Goal: Task Accomplishment & Management: Manage account settings

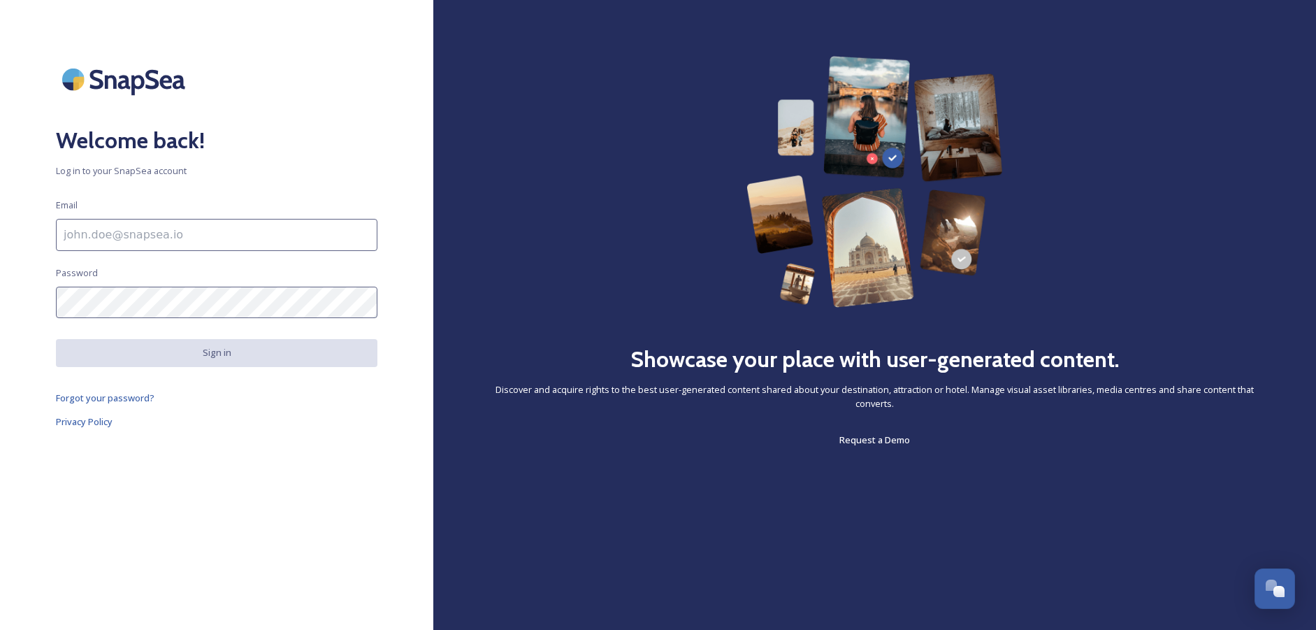
click at [227, 235] on input at bounding box center [217, 235] width 322 height 32
type input "[EMAIL_ADDRESS][DOMAIN_NAME]"
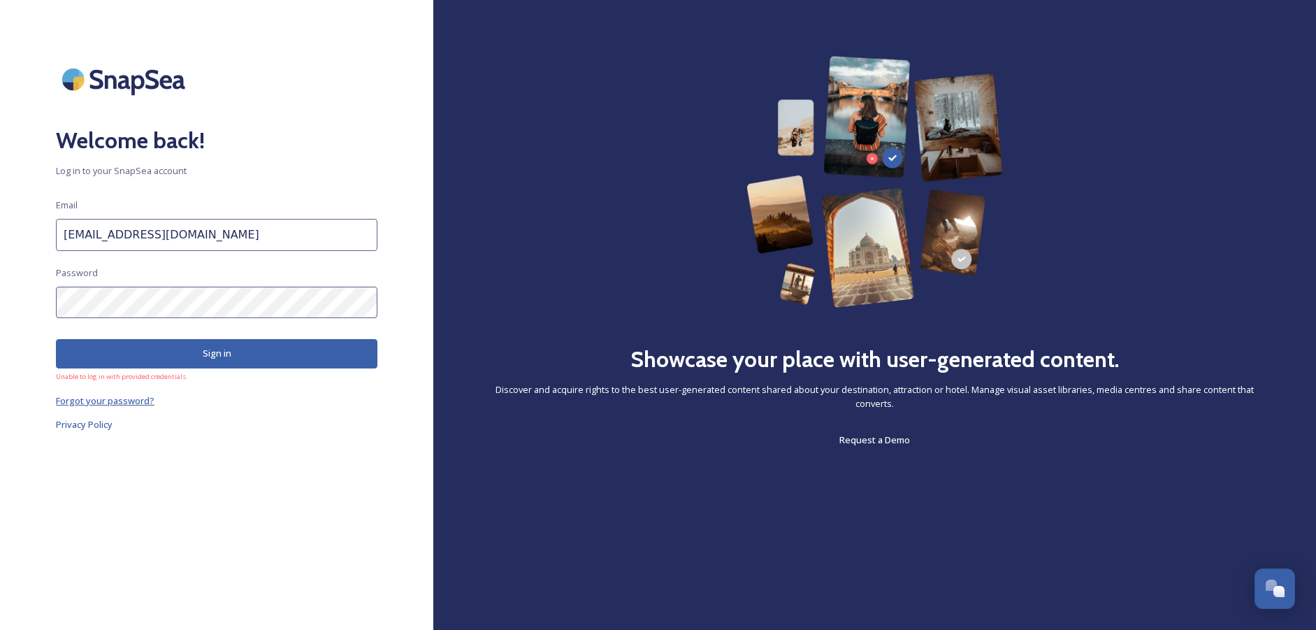
click at [108, 405] on span "Forgot your password?" at bounding box center [105, 400] width 99 height 13
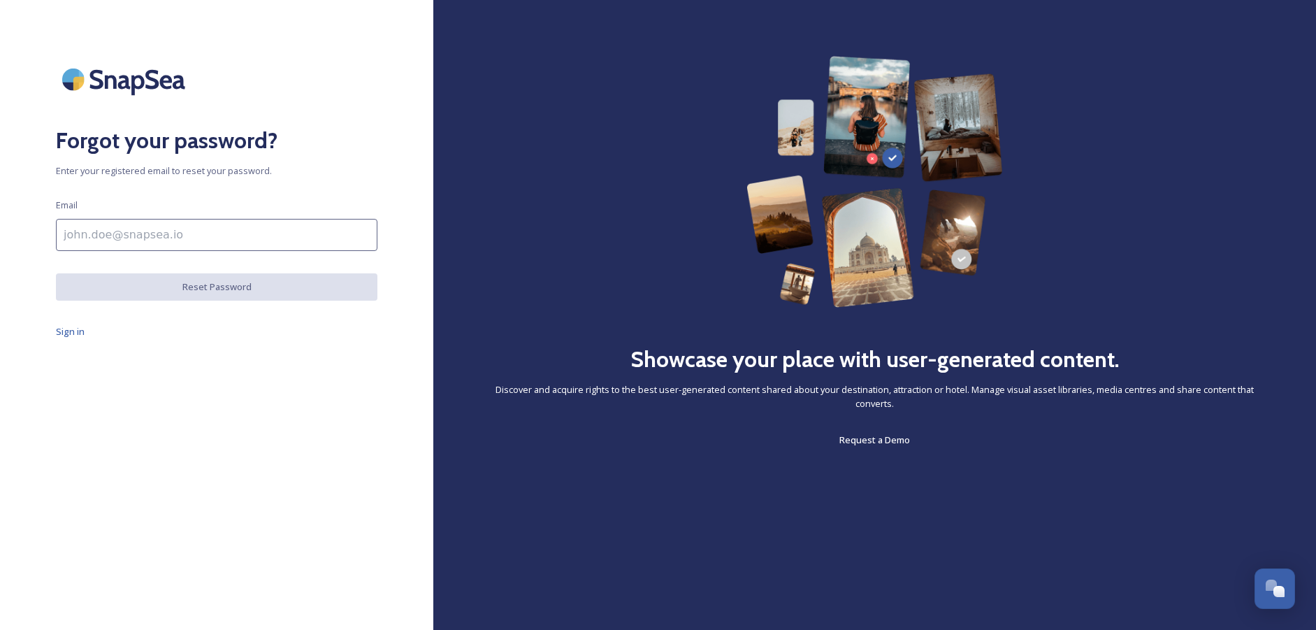
click at [166, 222] on input at bounding box center [217, 235] width 322 height 32
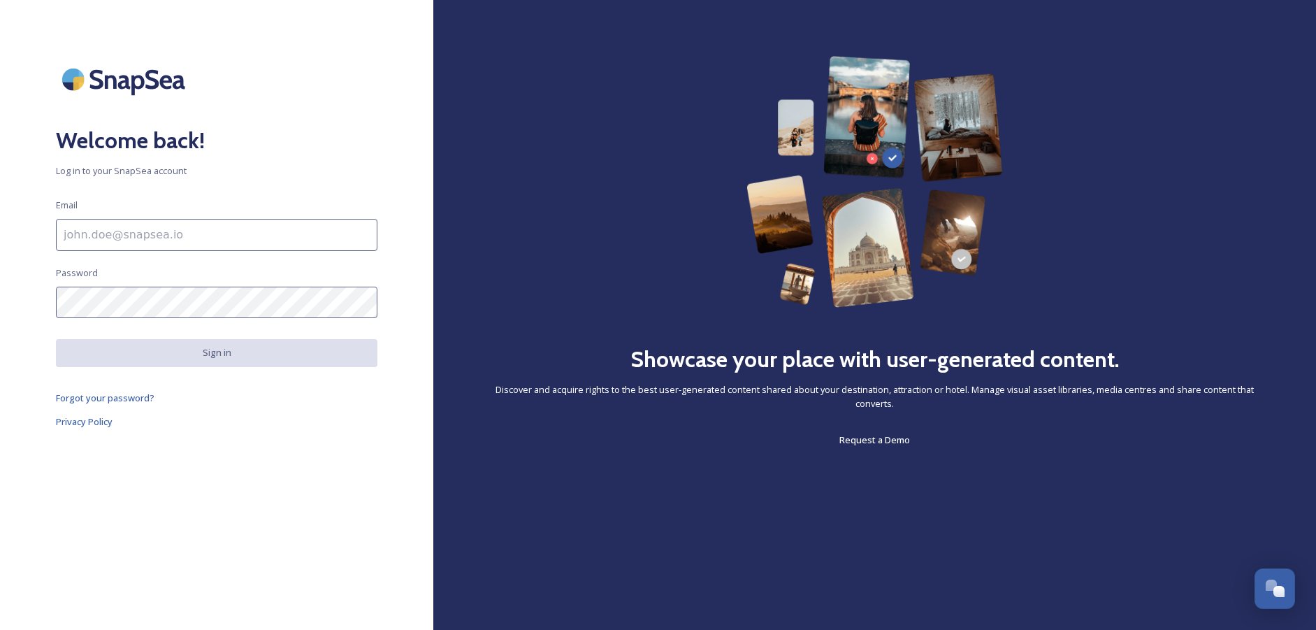
click at [172, 251] on div "Welcome back! Log in to your SnapSea account Email Password Sign in Forgot your…" at bounding box center [216, 315] width 433 height 518
click at [173, 245] on input at bounding box center [217, 235] width 322 height 32
type input "[EMAIL_ADDRESS][DOMAIN_NAME]"
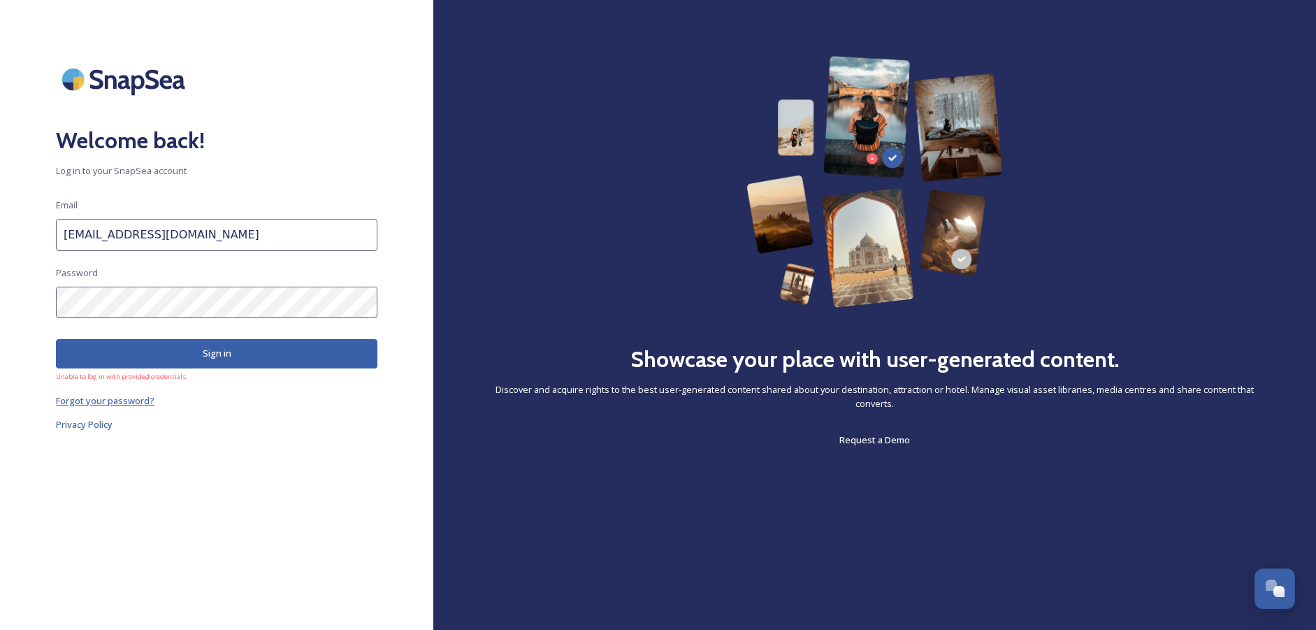
click at [89, 403] on span "Forgot your password?" at bounding box center [105, 400] width 99 height 13
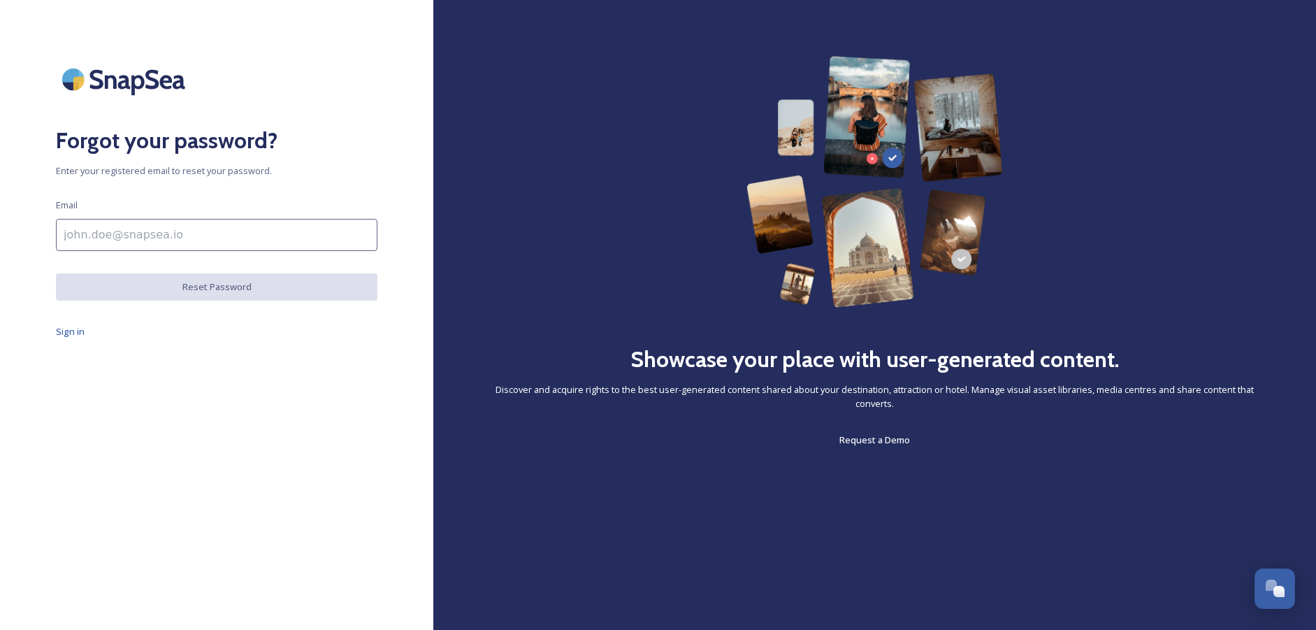
click at [208, 240] on input at bounding box center [217, 235] width 322 height 32
type input "[EMAIL_ADDRESS][DOMAIN_NAME]"
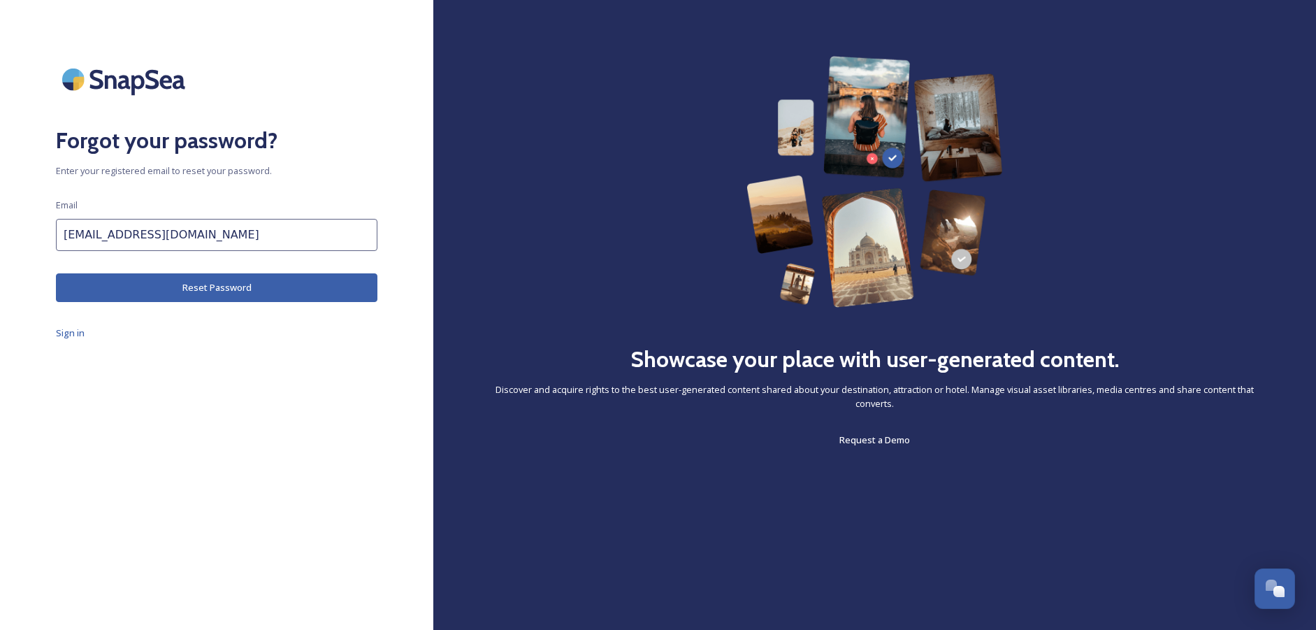
click at [210, 292] on button "Reset Password" at bounding box center [217, 287] width 322 height 29
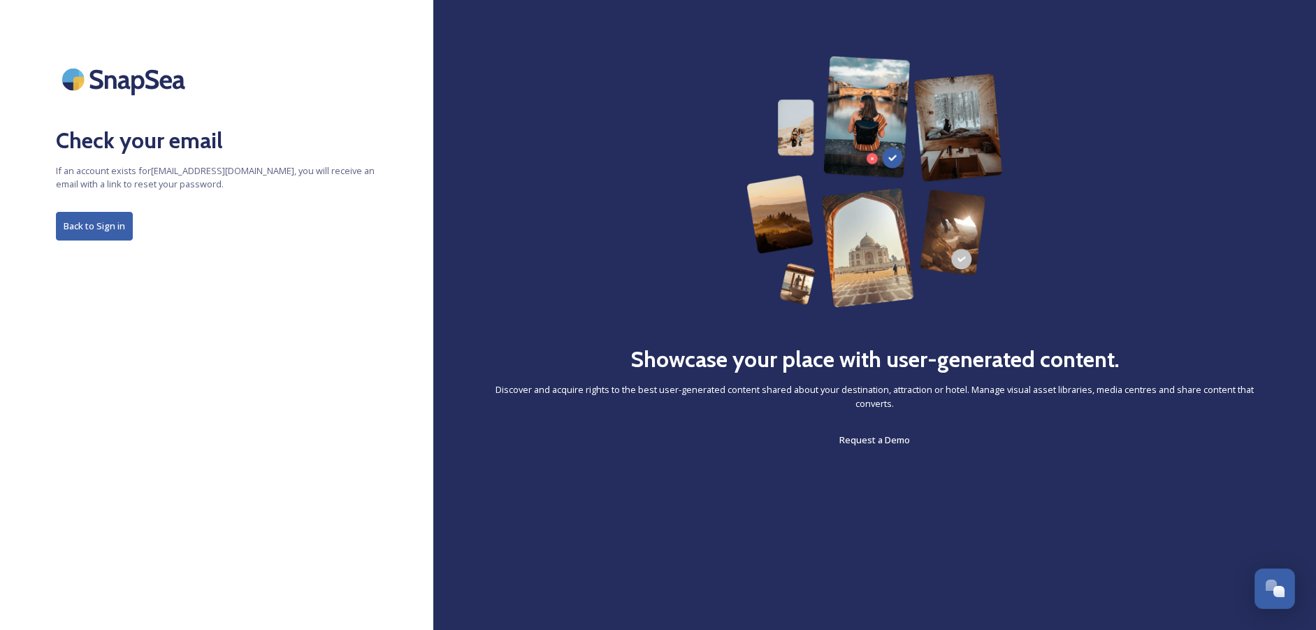
click at [108, 218] on button "Back to Sign in" at bounding box center [94, 226] width 77 height 29
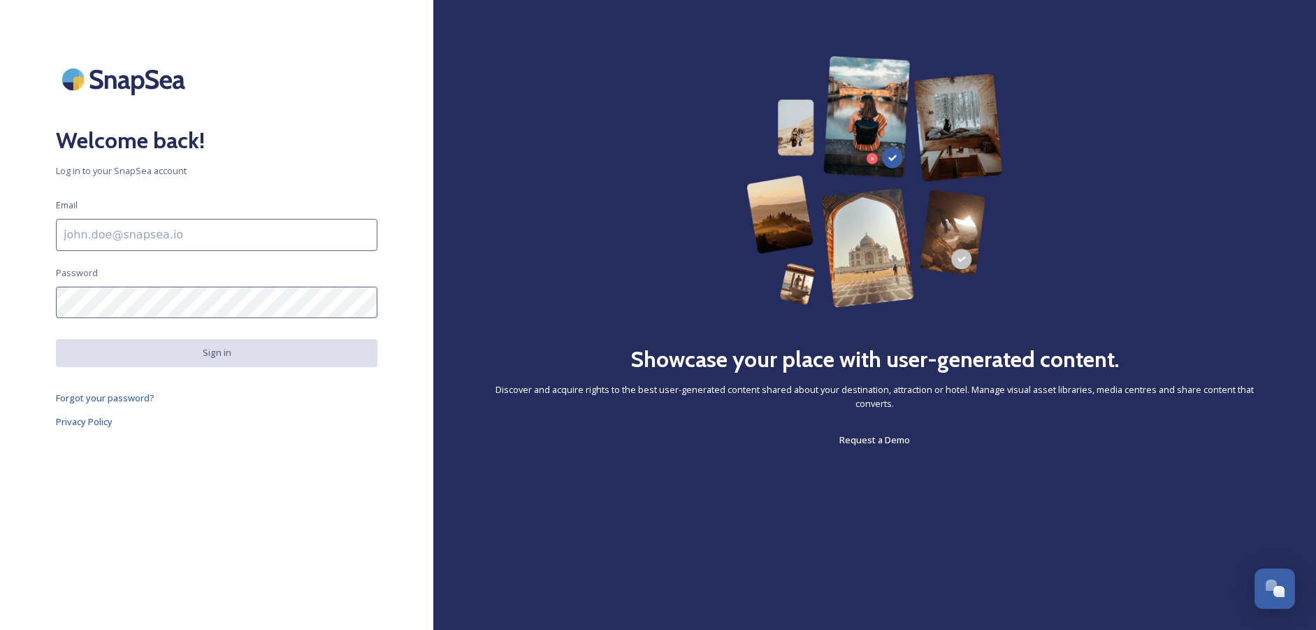
click at [117, 229] on input at bounding box center [217, 235] width 322 height 32
type input "[EMAIL_ADDRESS][DOMAIN_NAME]"
